Goal: Task Accomplishment & Management: Manage account settings

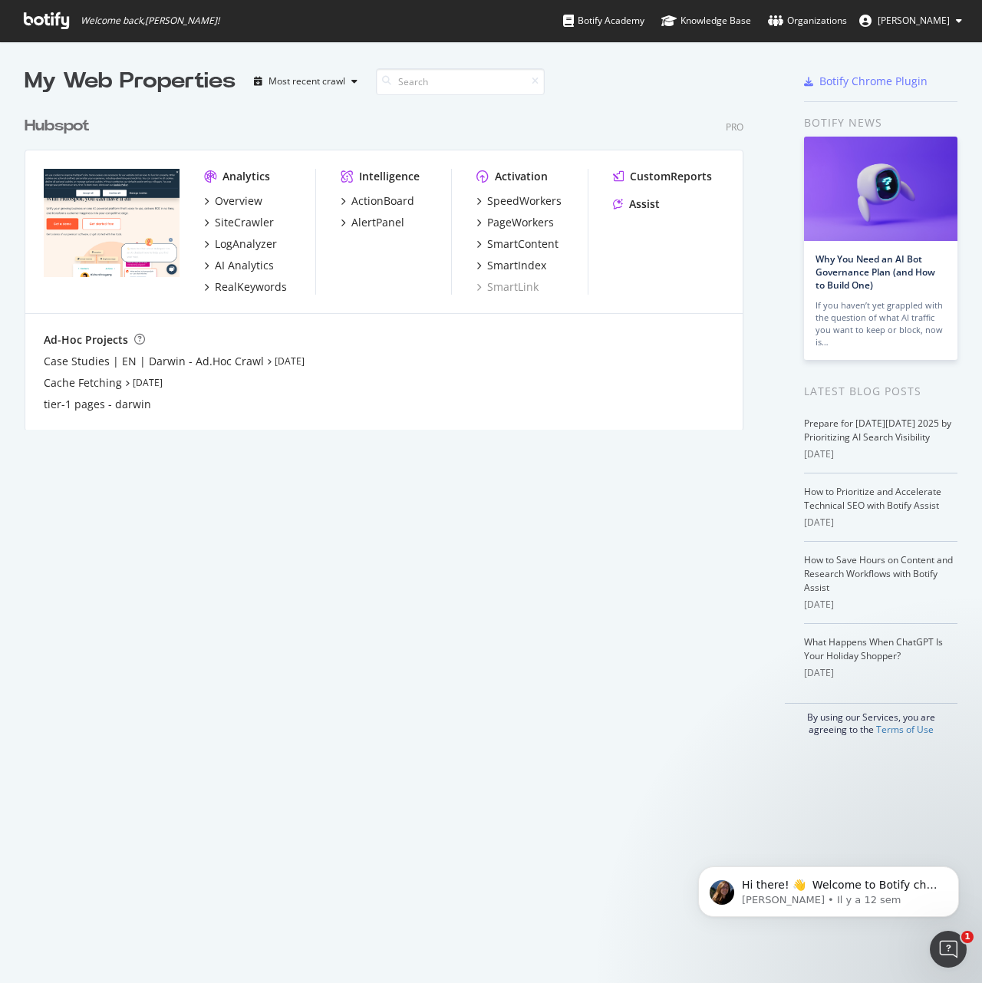
click at [85, 134] on div "Hubspot" at bounding box center [57, 126] width 65 height 22
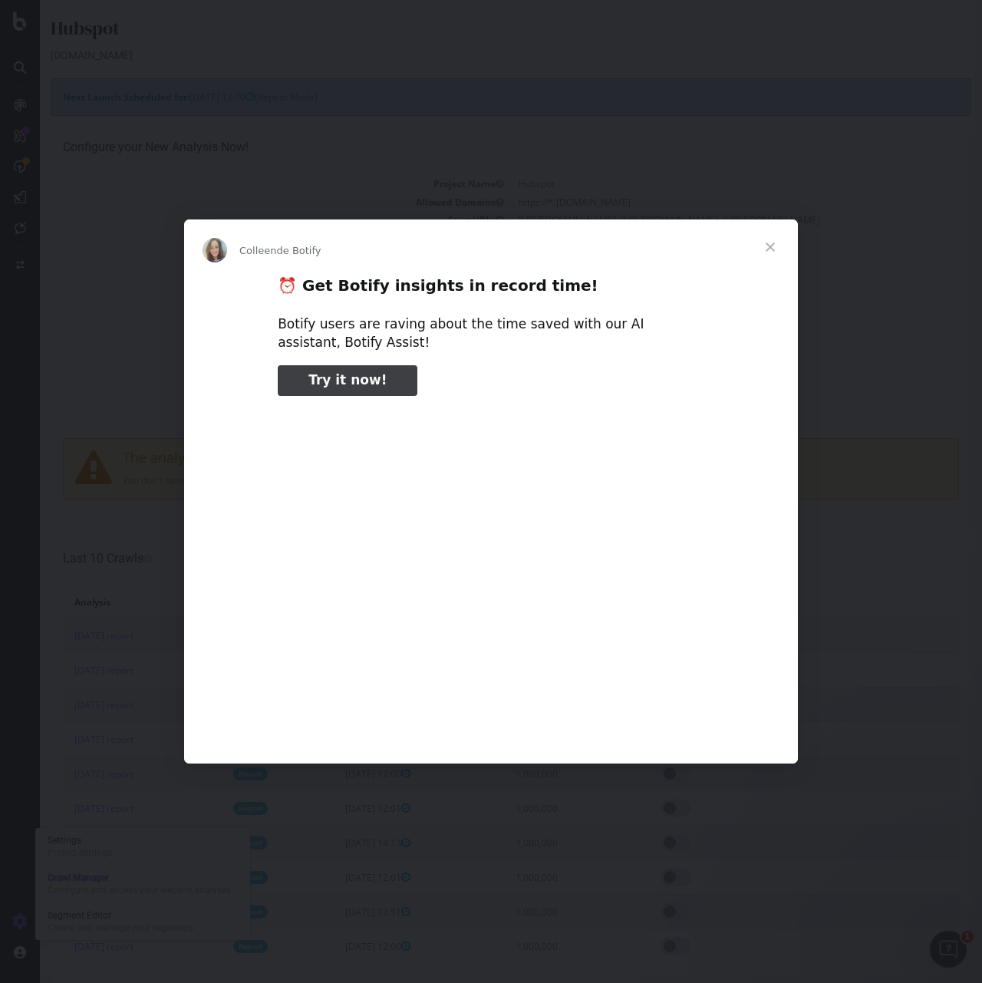
type input "78474"
click at [768, 255] on span "Fermer" at bounding box center [770, 246] width 55 height 55
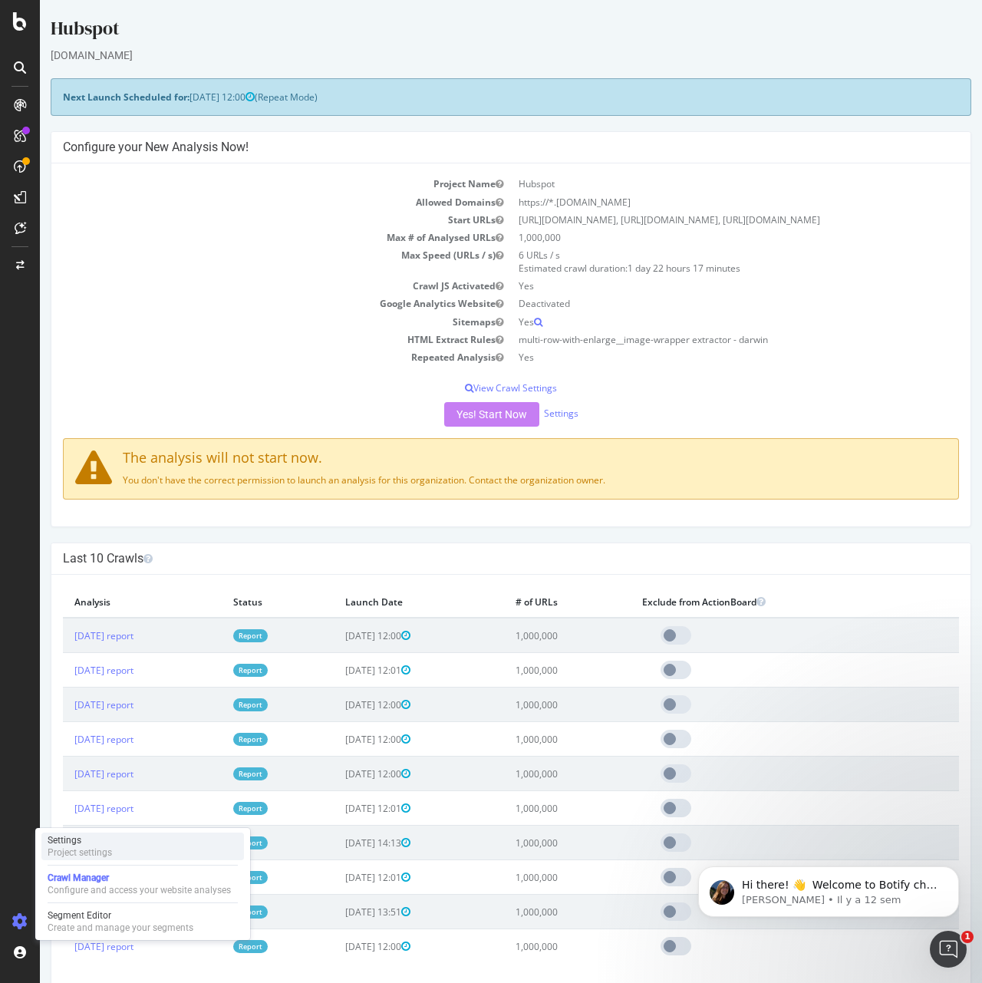
click at [104, 833] on div "Settings Project settings" at bounding box center [142, 847] width 203 height 28
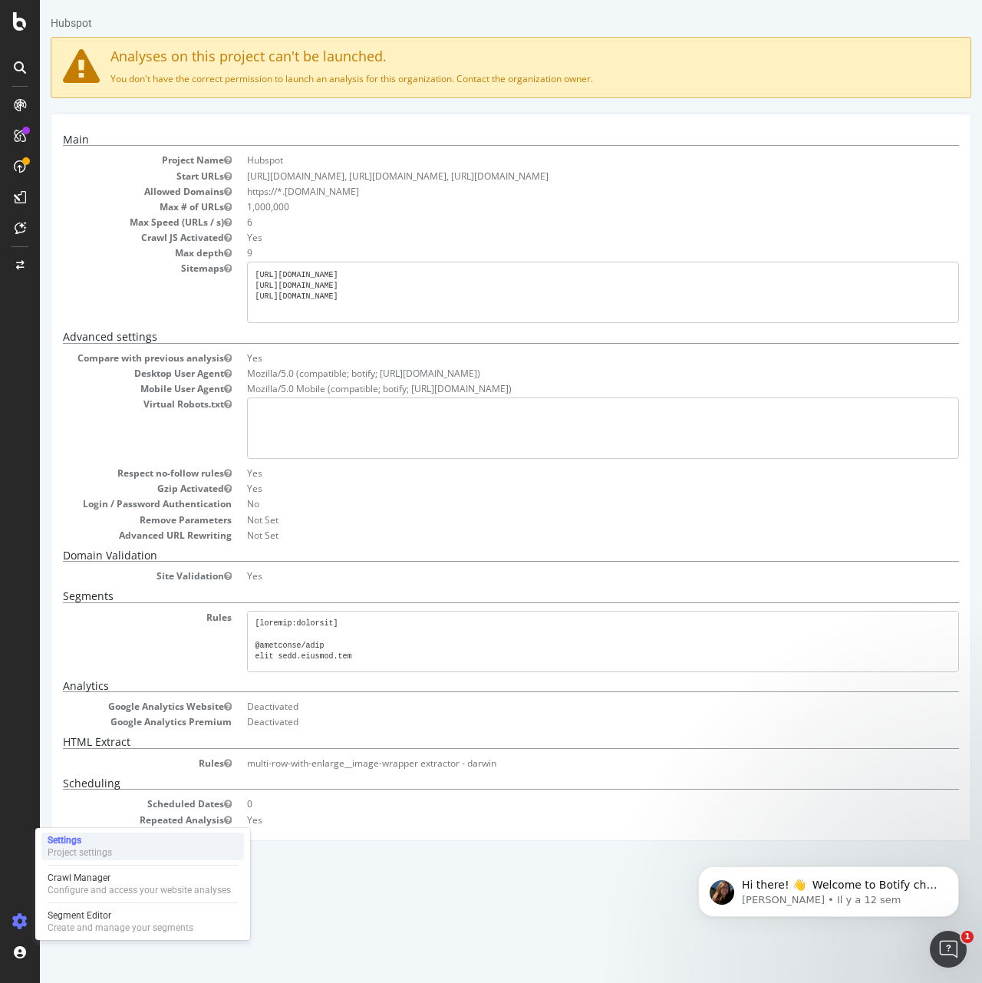
click at [91, 845] on div "Settings" at bounding box center [80, 840] width 64 height 12
click at [54, 957] on img at bounding box center [57, 955] width 18 height 18
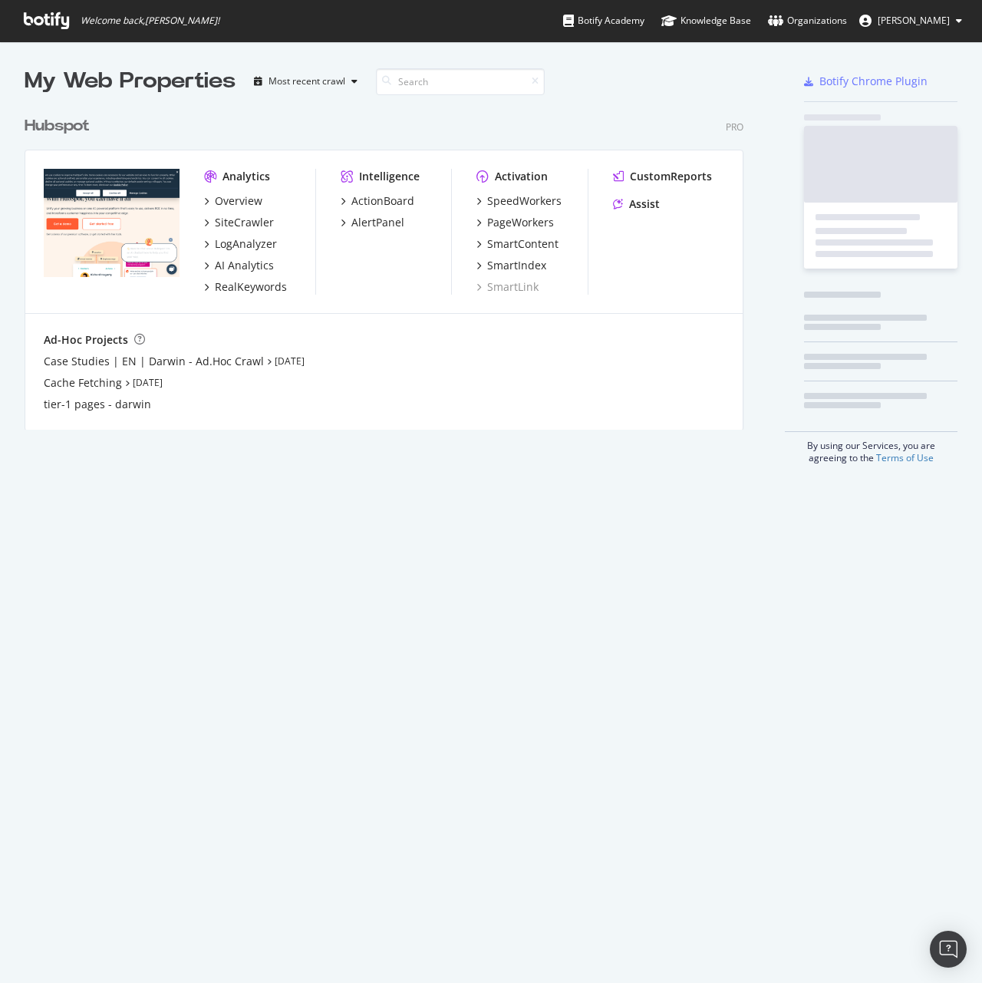
scroll to position [322, 720]
